Goal: Obtain resource: Obtain resource

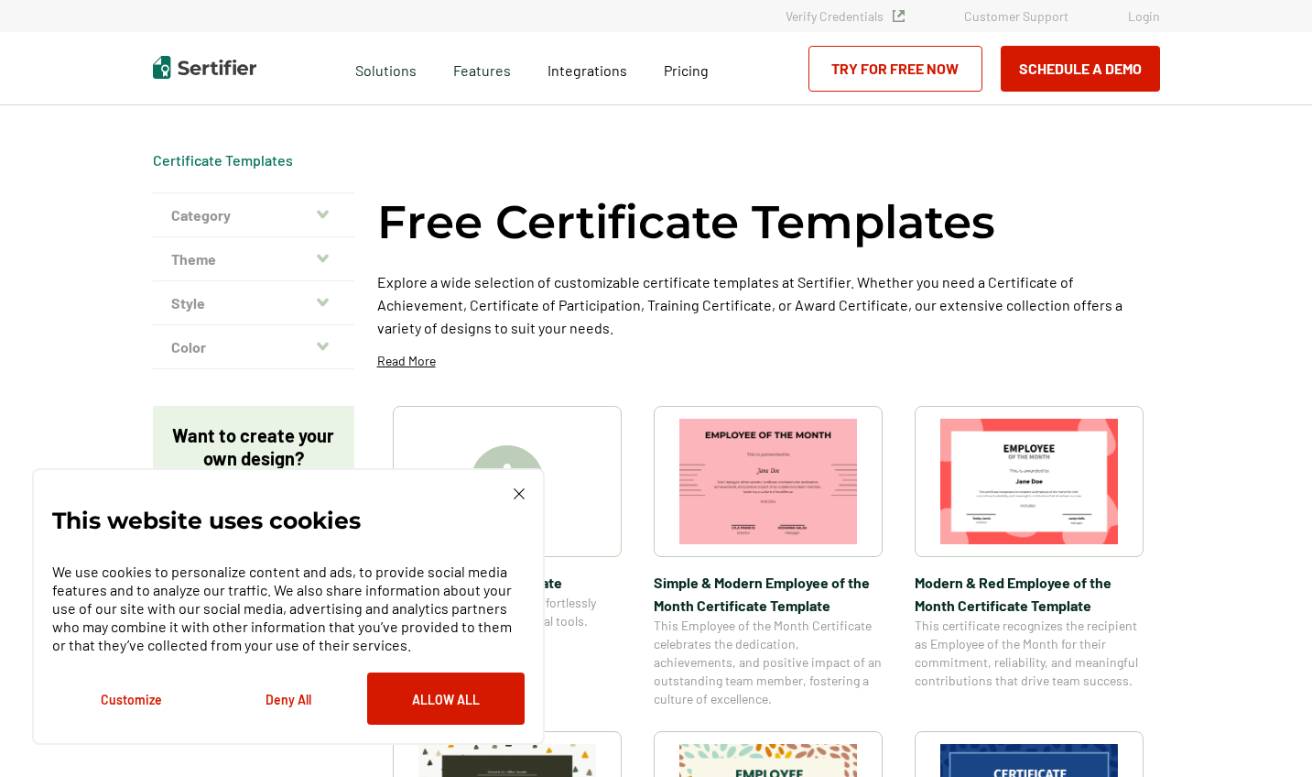
click at [518, 497] on img at bounding box center [519, 493] width 11 height 11
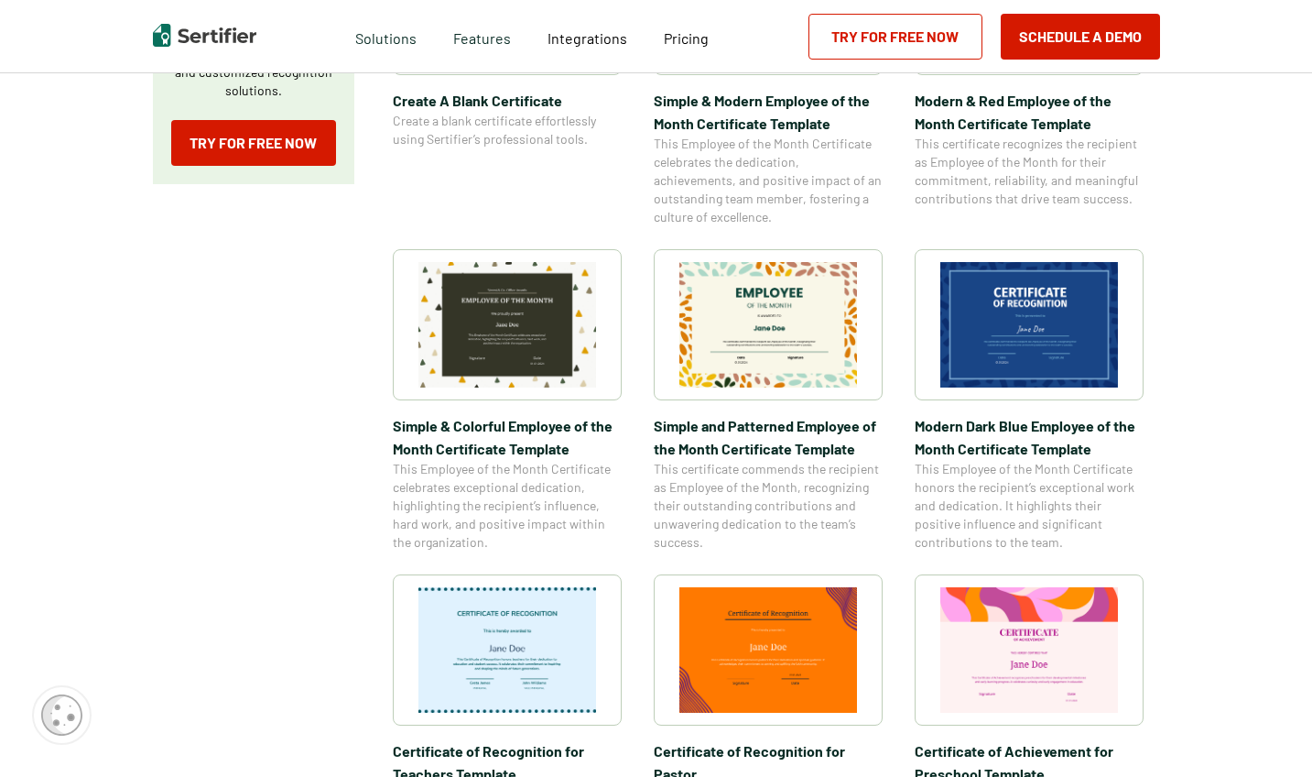
scroll to position [486, 4]
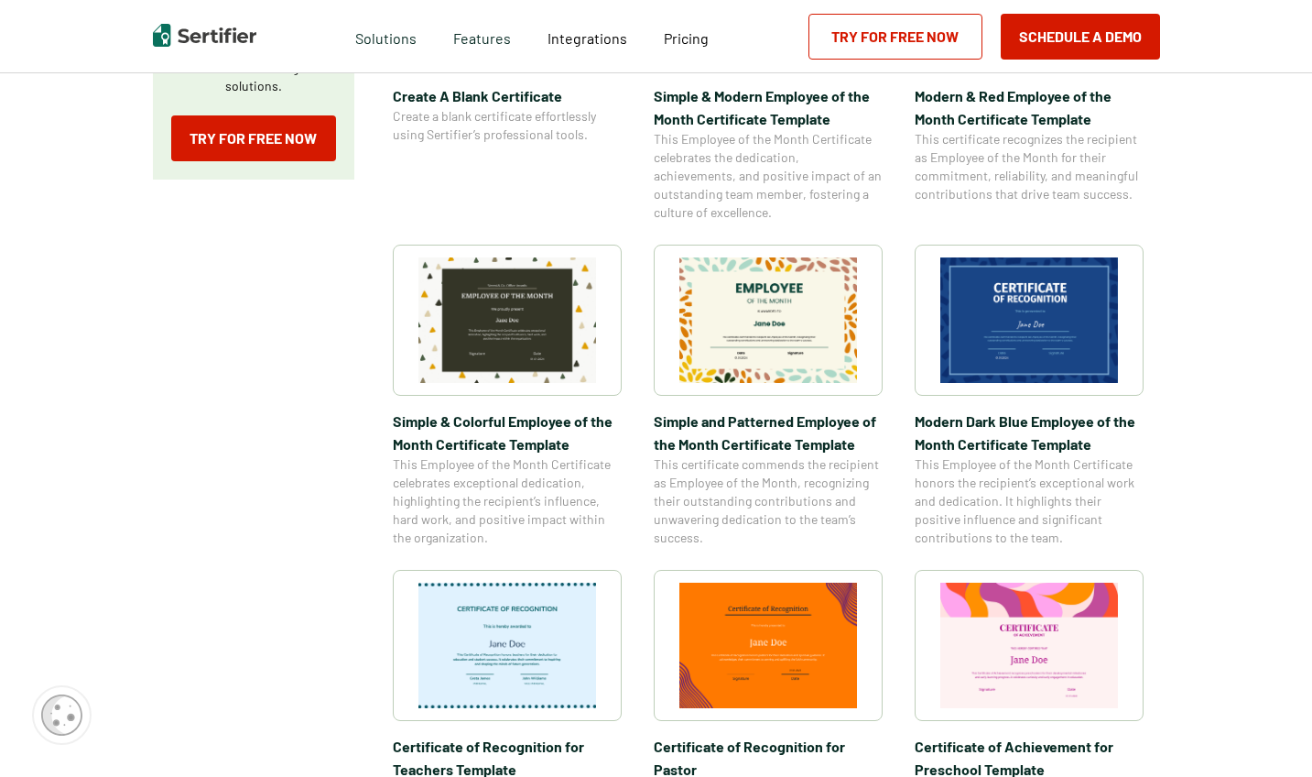
click at [894, 30] on link "Try for Free Now" at bounding box center [896, 37] width 174 height 46
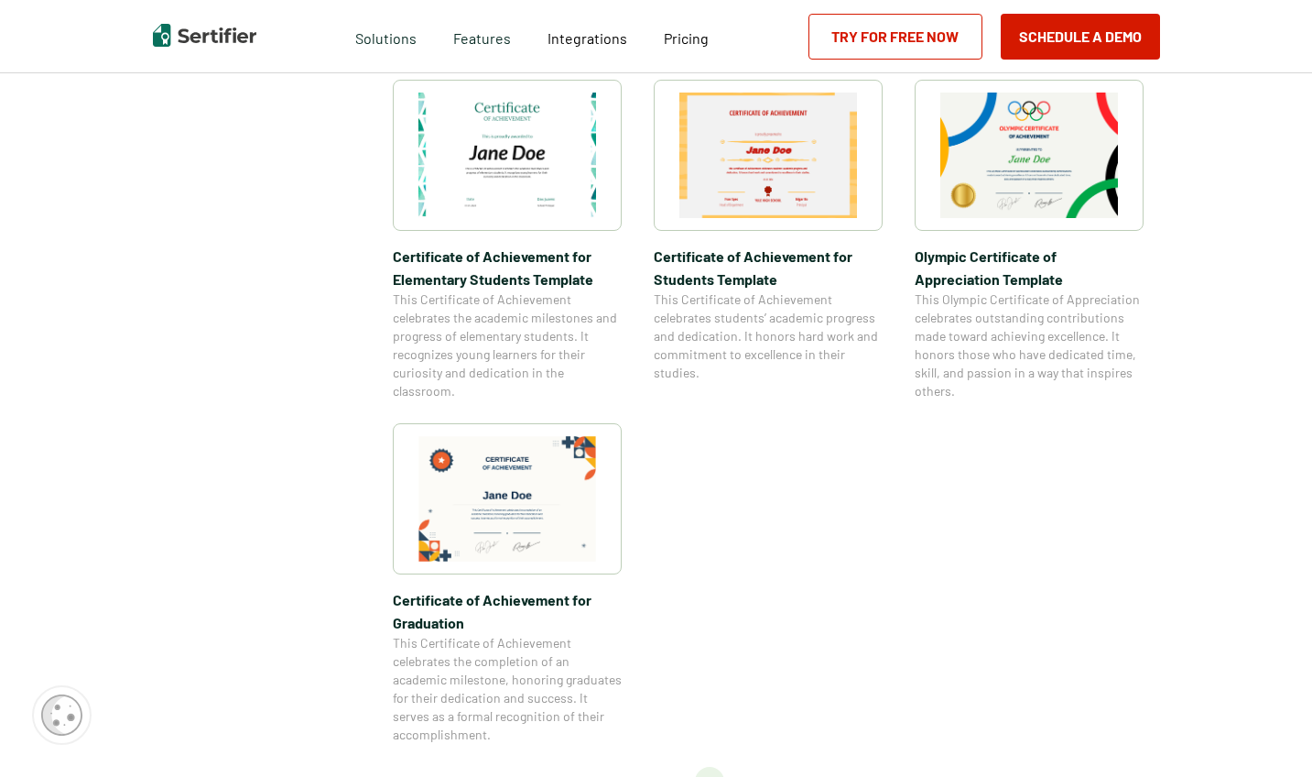
scroll to position [1322, 4]
click at [547, 473] on img at bounding box center [508, 496] width 178 height 125
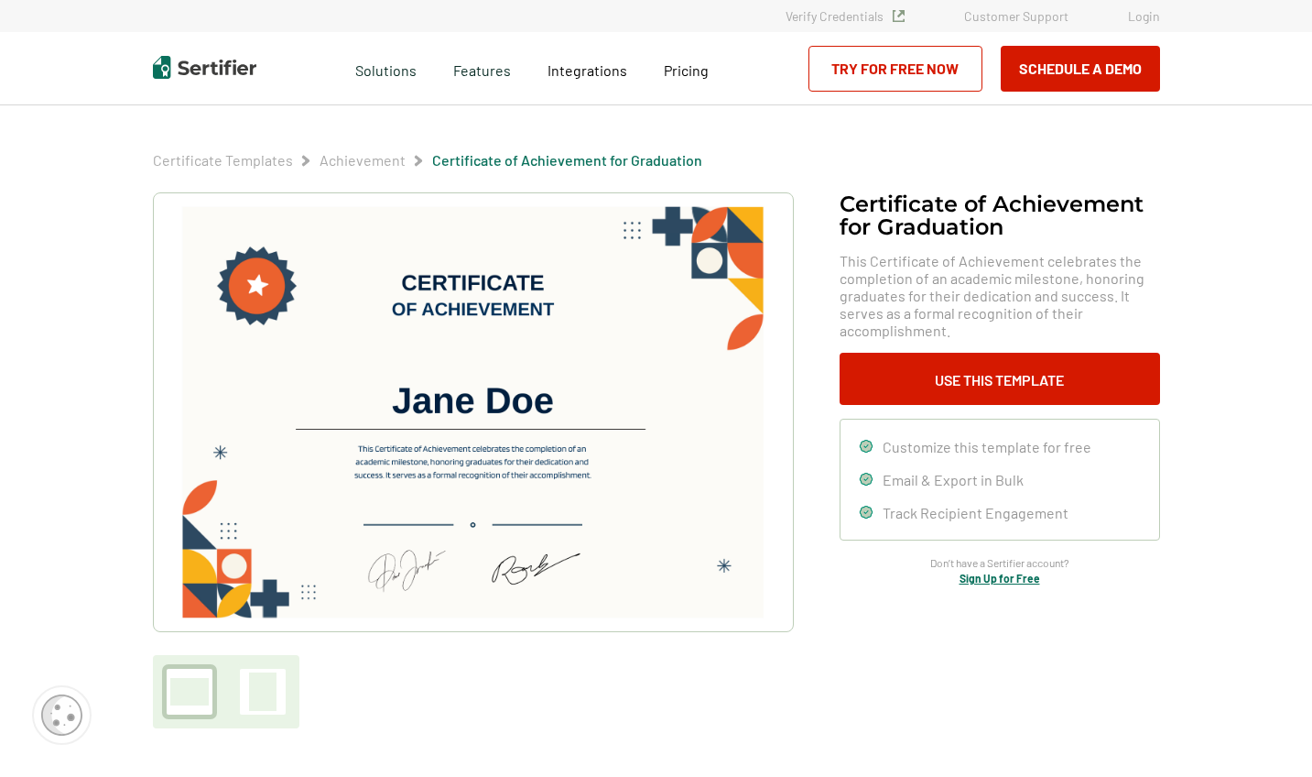
click at [489, 419] on img at bounding box center [472, 412] width 582 height 412
click at [499, 411] on img at bounding box center [472, 412] width 582 height 412
click at [505, 405] on img at bounding box center [472, 412] width 582 height 412
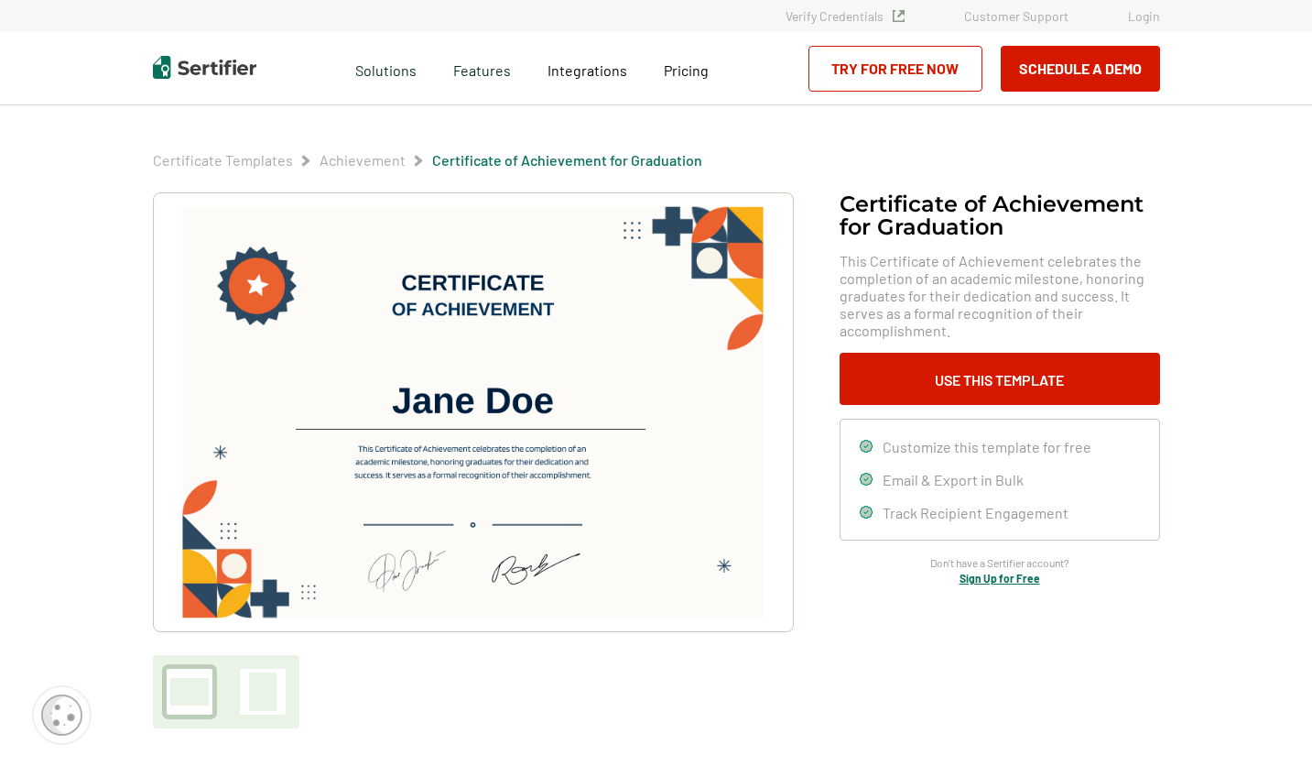
click at [505, 405] on img at bounding box center [472, 412] width 582 height 412
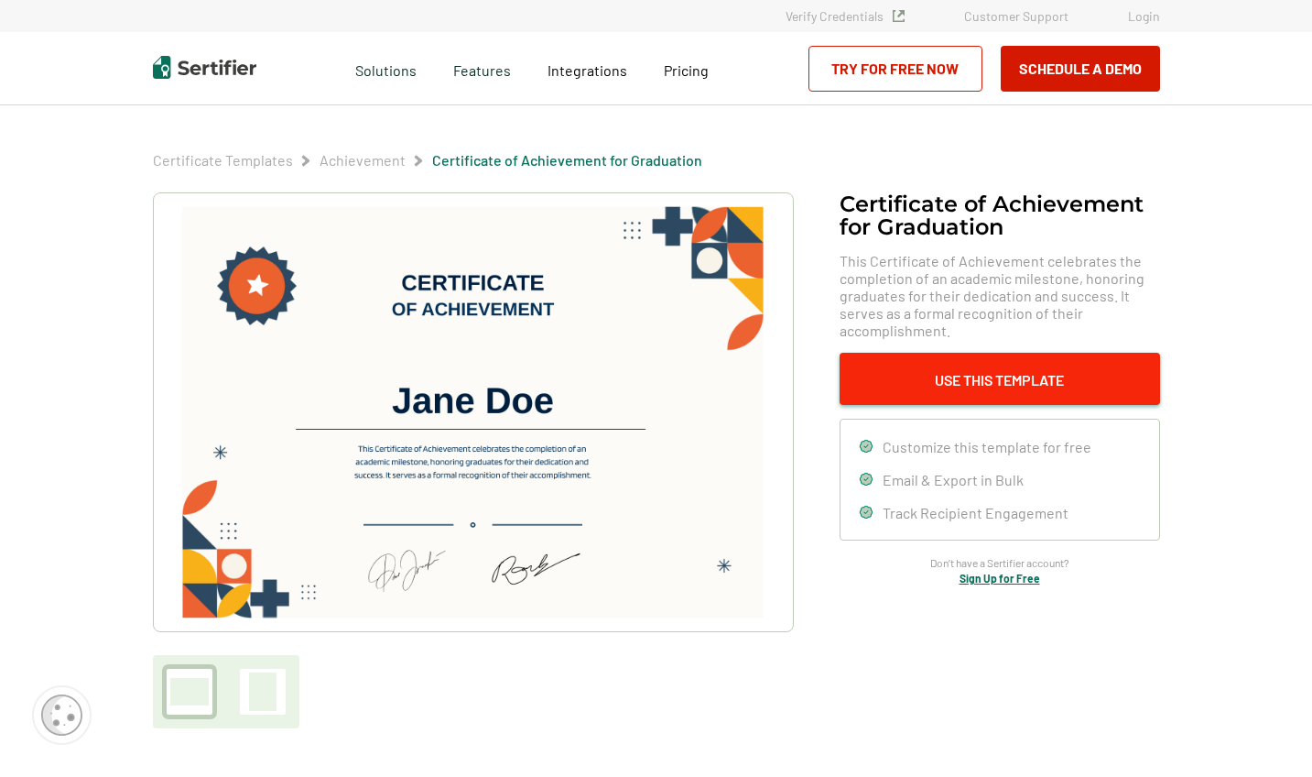
click at [1066, 376] on button "Use This Template" at bounding box center [1000, 379] width 321 height 52
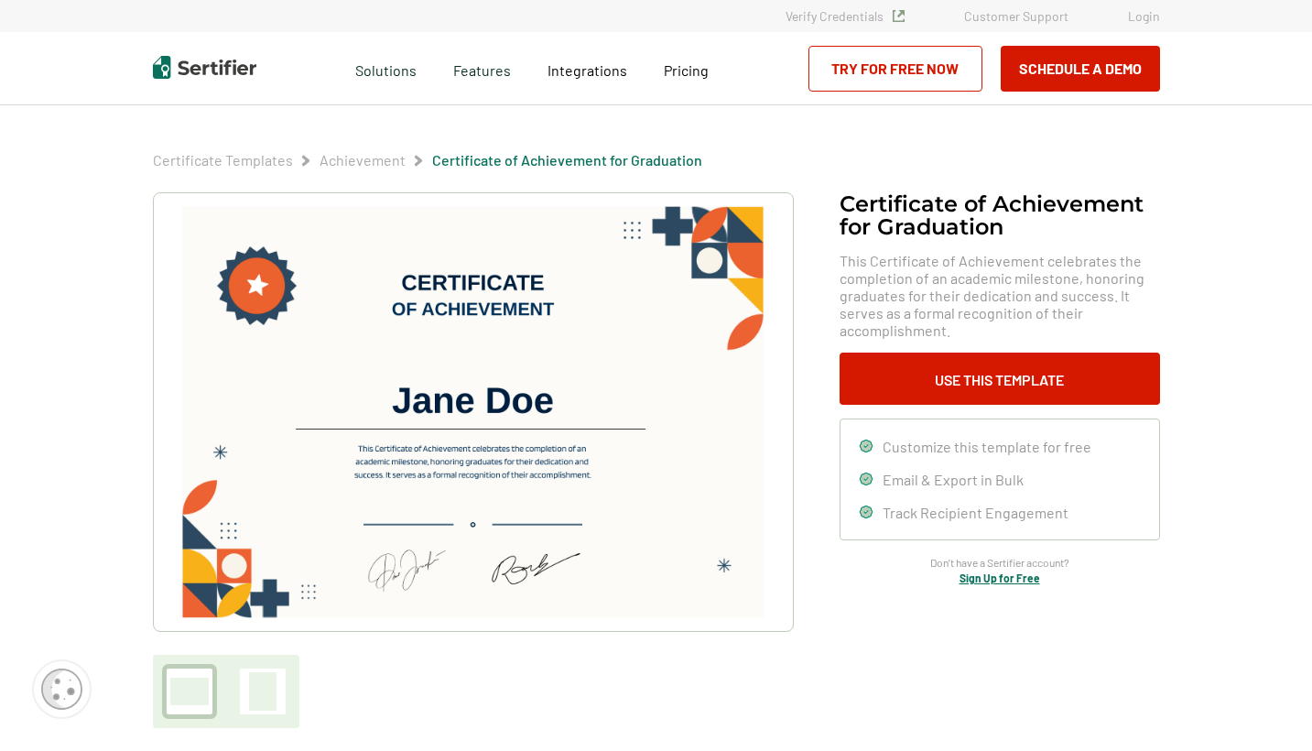
scroll to position [1322, 4]
